Goal: Transaction & Acquisition: Purchase product/service

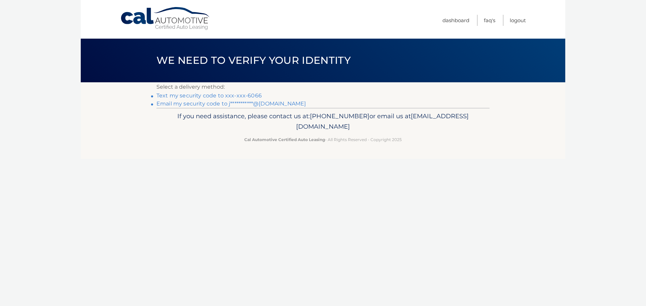
click at [249, 94] on link "Text my security code to xxx-xxx-6066" at bounding box center [208, 96] width 105 height 6
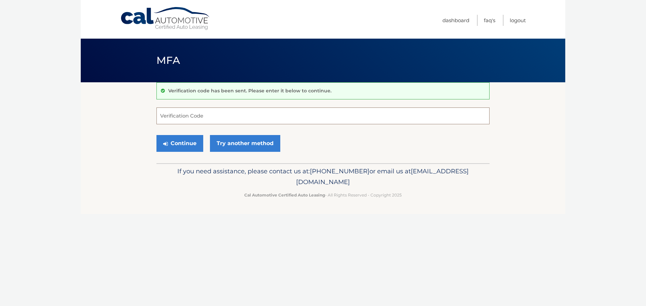
click at [231, 113] on input "Verification Code" at bounding box center [322, 116] width 333 height 17
type input "450427"
click at [173, 140] on button "Continue" at bounding box center [179, 143] width 47 height 17
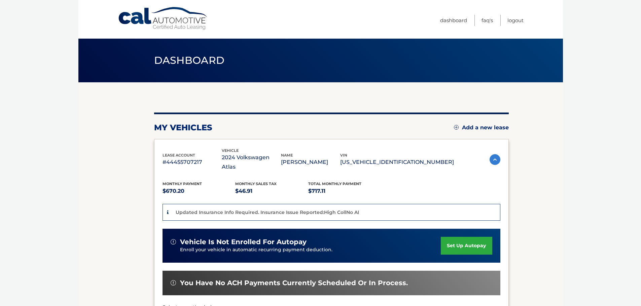
drag, startPoint x: 0, startPoint y: 0, endPoint x: 549, endPoint y: 146, distance: 567.8
click at [549, 146] on section "my vehicles Add a new lease lease account #44455707217 vehicle 2024 Volkswagen …" at bounding box center [320, 236] width 484 height 309
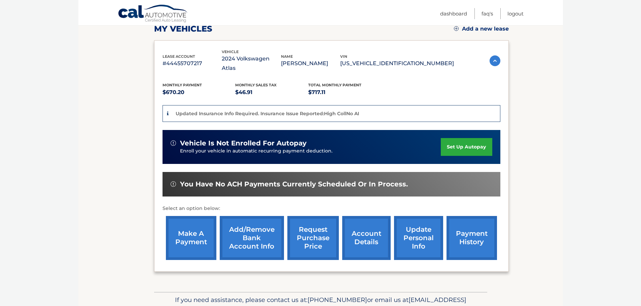
scroll to position [101, 0]
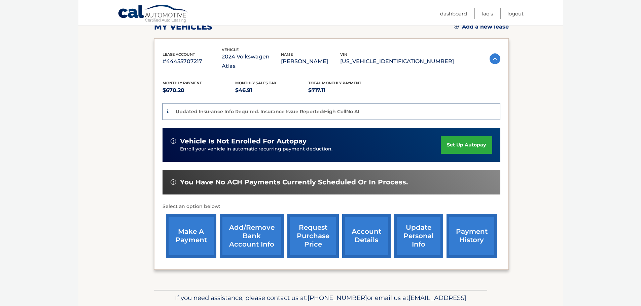
click at [108, 207] on section "my vehicles Add a new lease lease account #44455707217 vehicle 2024 Volkswagen …" at bounding box center [320, 135] width 484 height 309
click at [179, 228] on link "make a payment" at bounding box center [191, 236] width 50 height 44
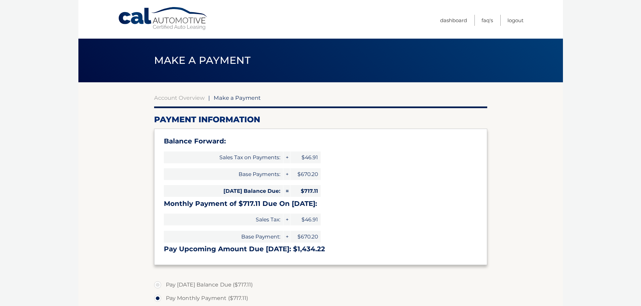
select select "MzM5MjljMjItYzQxOS00MTYxLWI1NzktYjljNjM3NmRiZmQ5"
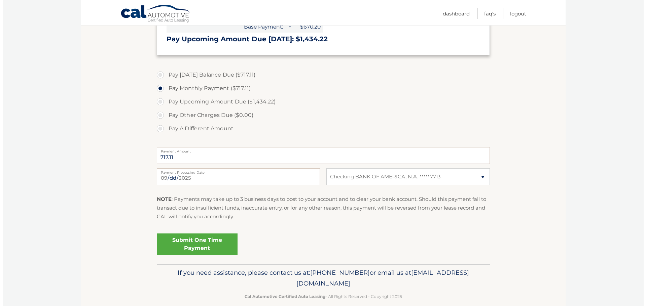
scroll to position [220, 0]
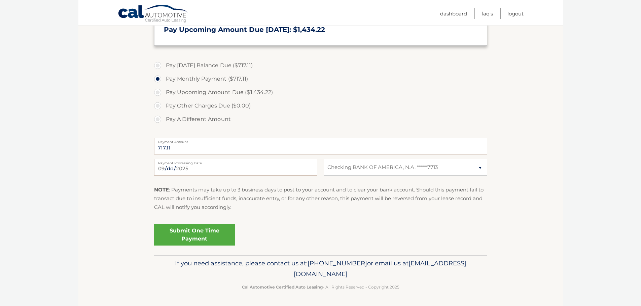
click at [221, 235] on link "Submit One Time Payment" at bounding box center [194, 235] width 81 height 22
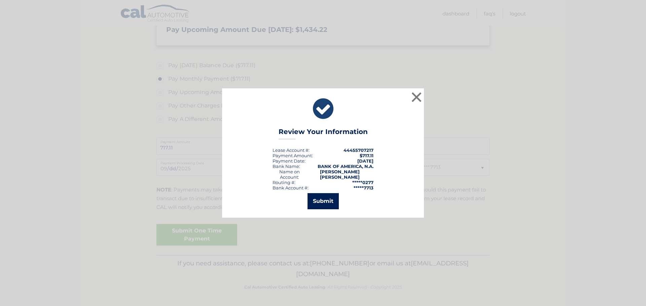
click at [327, 196] on button "Submit" at bounding box center [322, 201] width 31 height 16
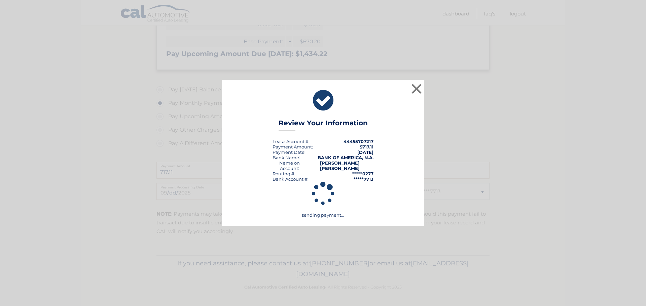
scroll to position [195, 0]
